Goal: Task Accomplishment & Management: Complete application form

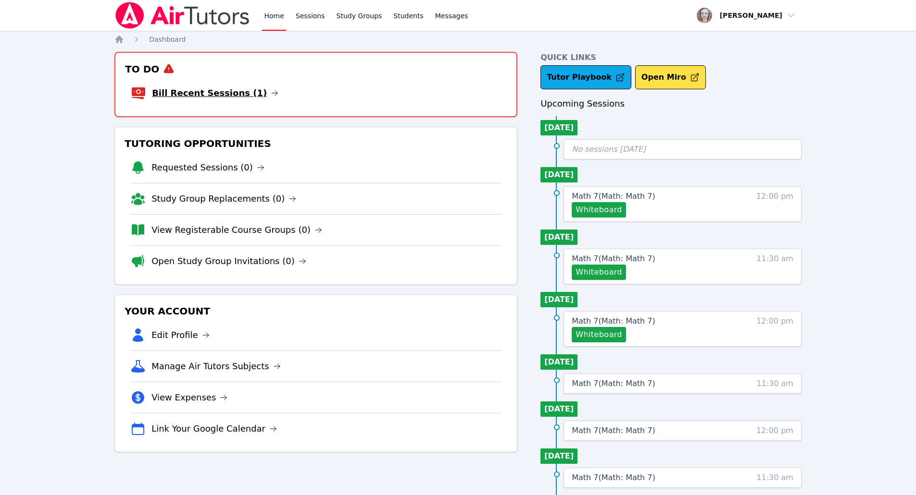
click at [175, 91] on link "Bill Recent Sessions (1)" at bounding box center [215, 93] width 126 height 13
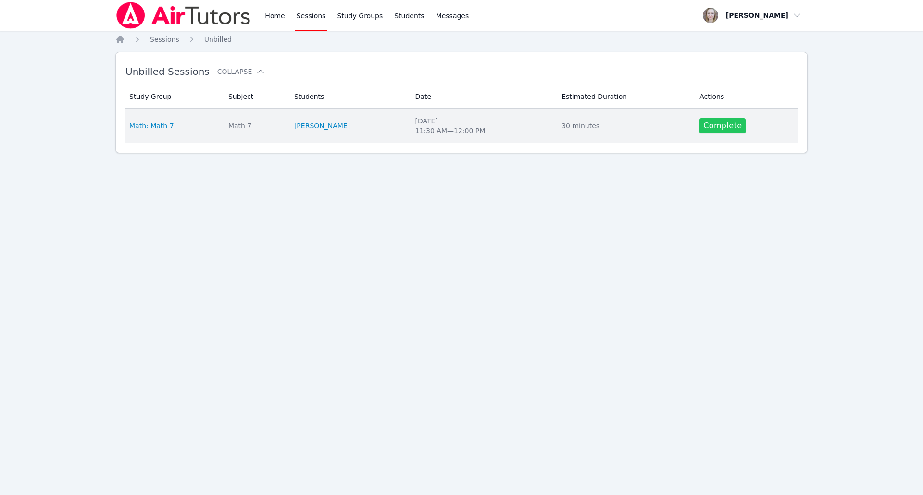
click at [710, 132] on link "Complete" at bounding box center [722, 125] width 46 height 15
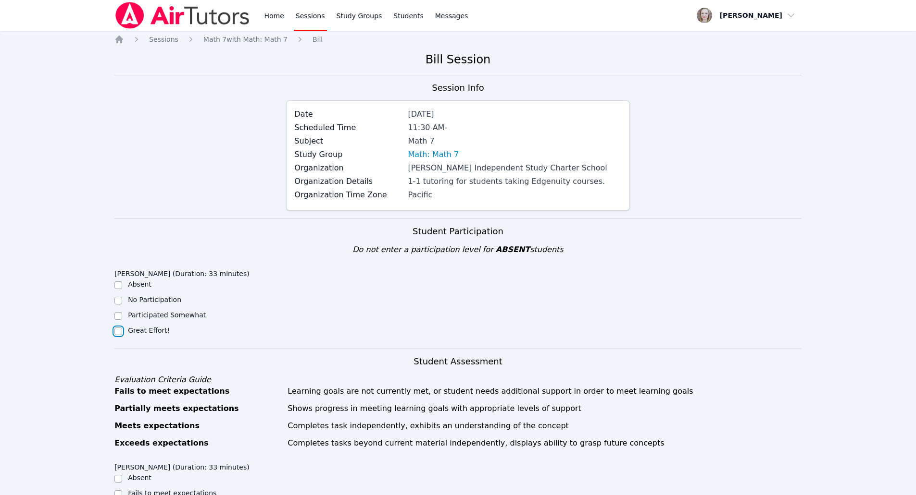
click at [115, 334] on input "Great Effort!" at bounding box center [118, 332] width 8 height 8
checkbox input "true"
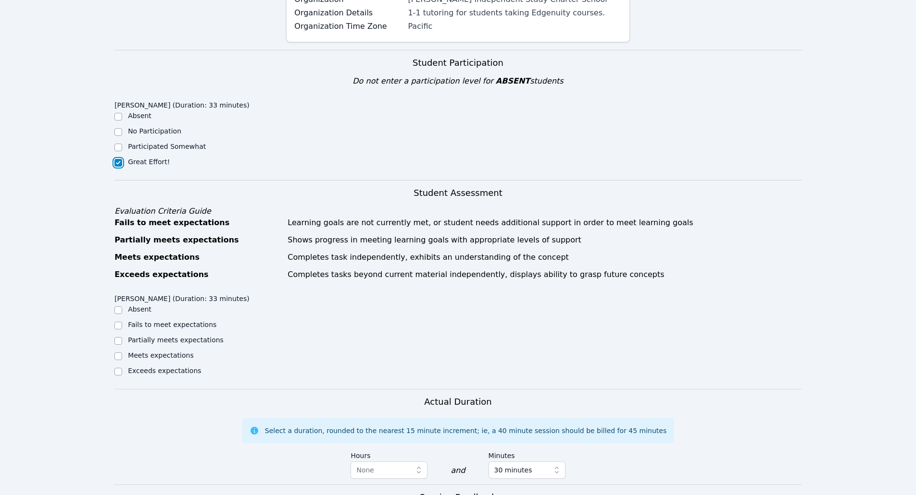
scroll to position [192, 0]
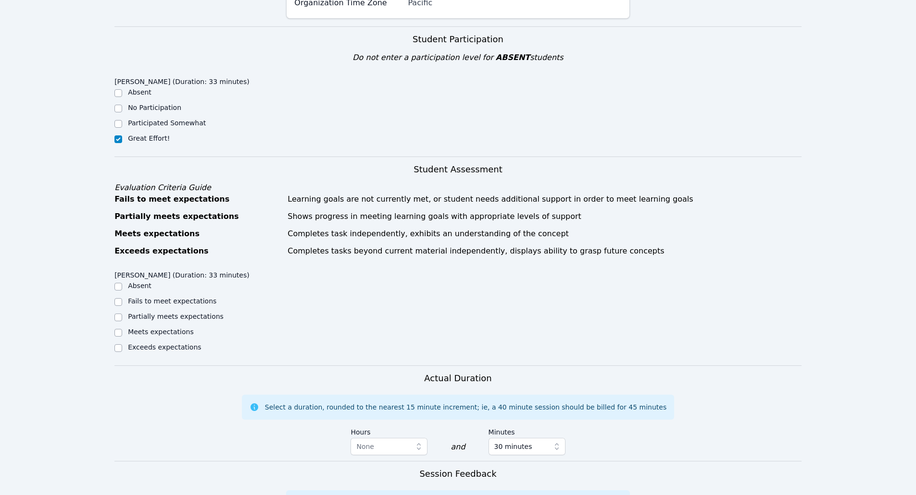
click at [114, 332] on div "Home Sessions Study Groups Students Messages Open user menu [PERSON_NAME] Open …" at bounding box center [458, 293] width 916 height 970
click at [115, 335] on input "Meets expectations" at bounding box center [118, 333] width 8 height 8
checkbox input "true"
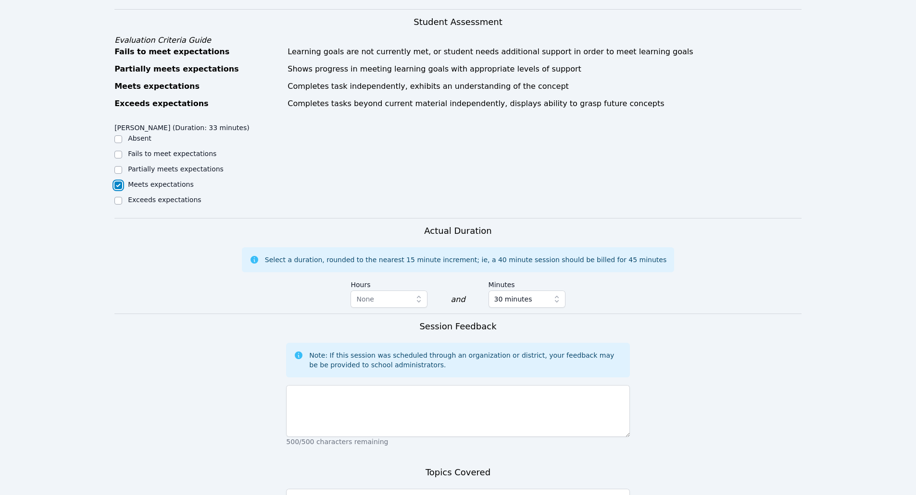
scroll to position [474, 0]
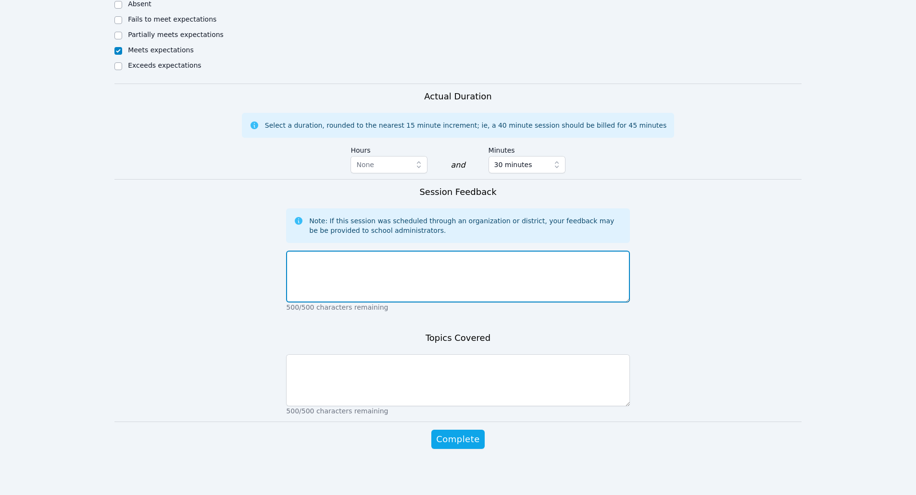
click at [325, 269] on textarea at bounding box center [457, 277] width 343 height 52
type textarea "a"
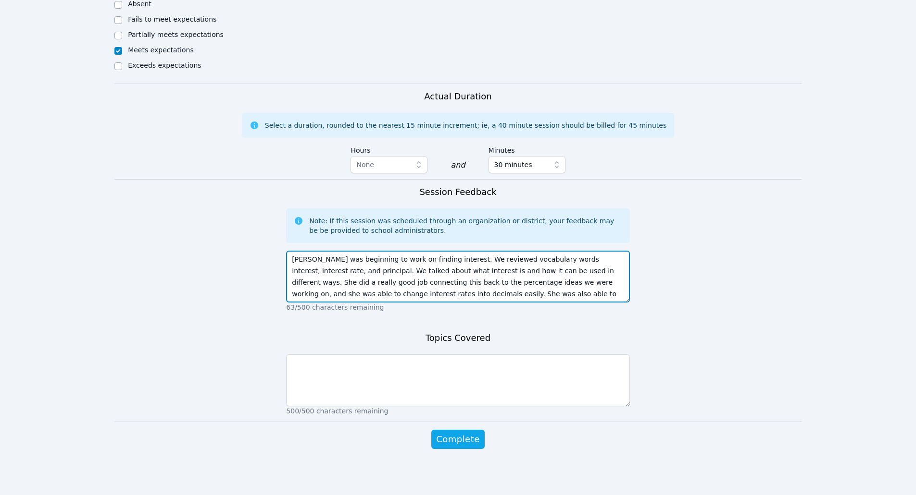
scroll to position [7, 0]
type textarea "[PERSON_NAME] was beginning to work on finding interest. We reviewed vocabulary…"
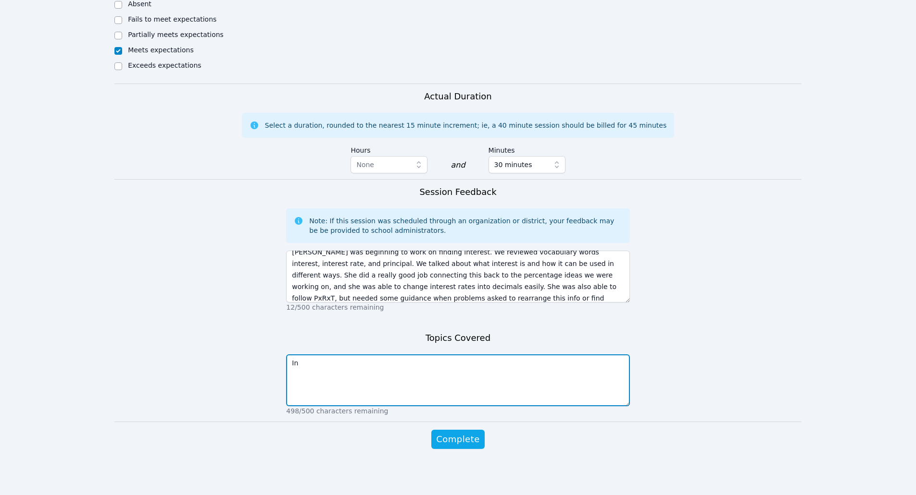
type textarea "I"
type textarea "Finding interest"
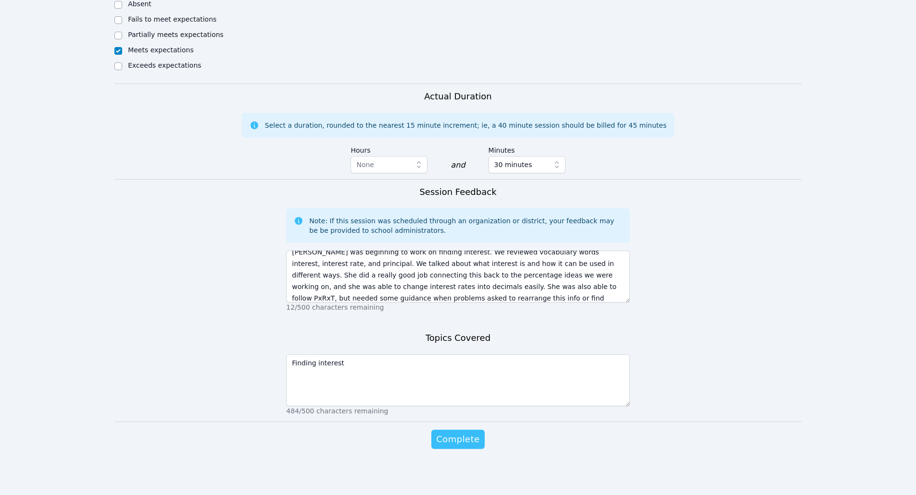
click at [477, 444] on span "Complete" at bounding box center [457, 439] width 43 height 13
